Goal: Find specific page/section: Find specific page/section

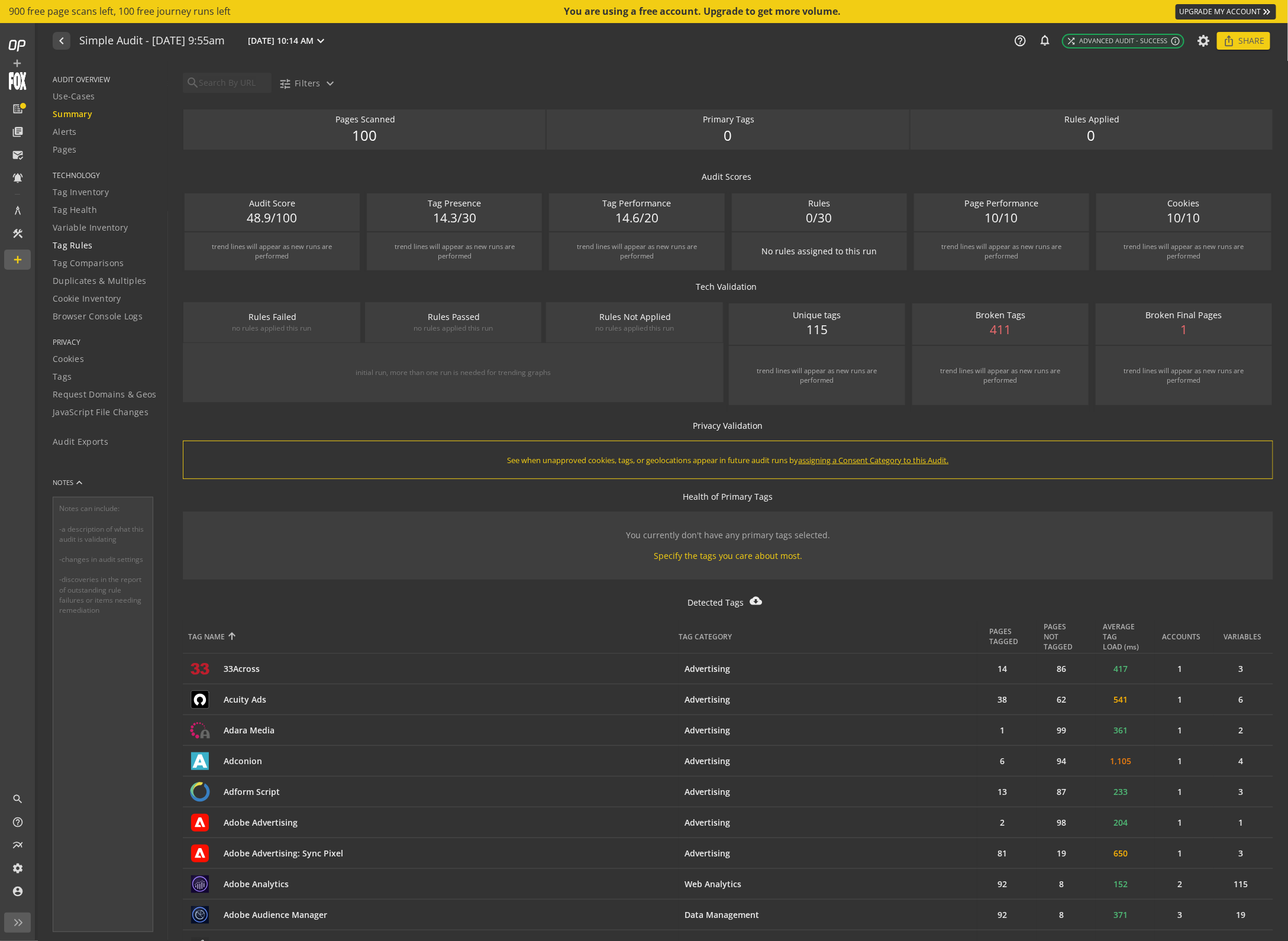
click at [80, 241] on span "Tag Rules" at bounding box center [73, 245] width 40 height 12
